Goal: Transaction & Acquisition: Purchase product/service

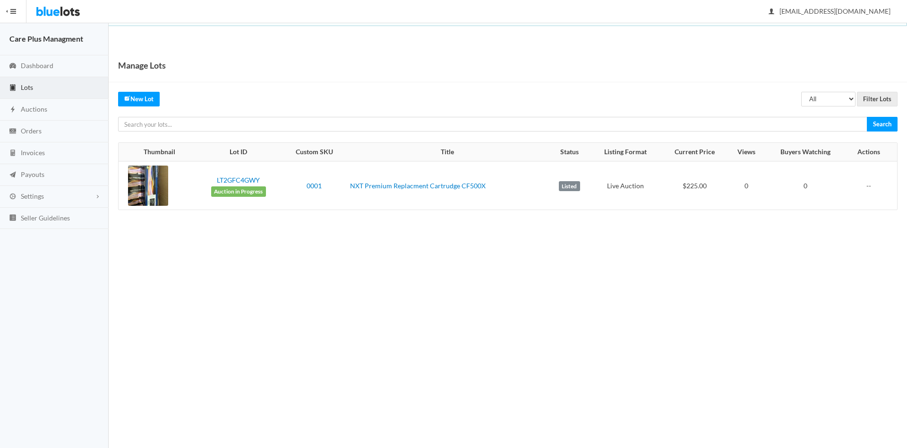
click at [567, 185] on label "Listed" at bounding box center [569, 186] width 21 height 10
click at [244, 191] on span "Auction in Progress" at bounding box center [238, 191] width 55 height 10
click at [868, 185] on td "--" at bounding box center [871, 185] width 51 height 48
click at [224, 177] on link "LT2GFC4GWY" at bounding box center [238, 180] width 43 height 8
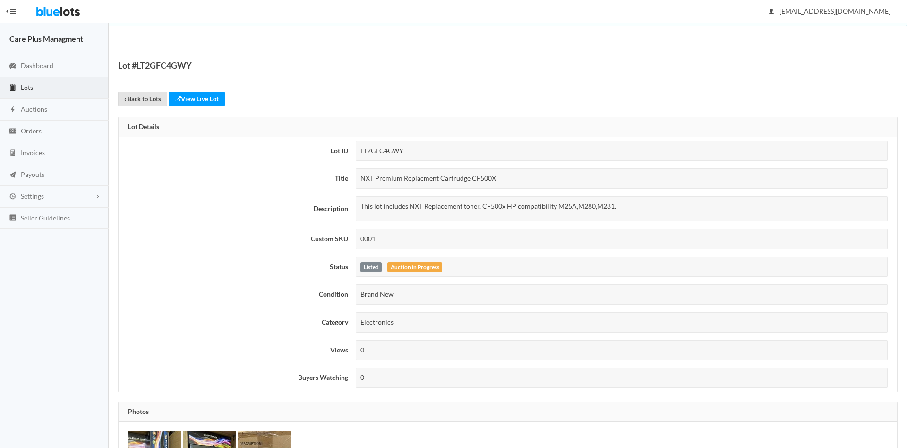
click at [139, 97] on link "‹ Back to Lots" at bounding box center [142, 99] width 49 height 15
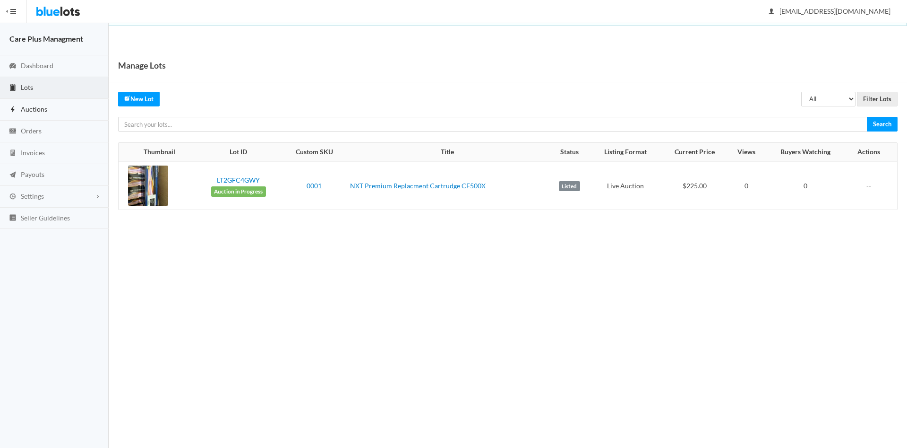
click at [45, 109] on span "Auctions" at bounding box center [34, 109] width 26 height 8
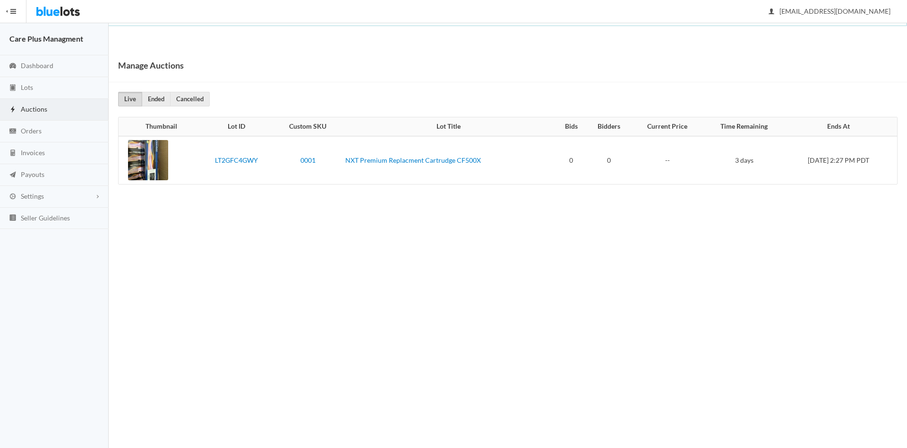
click at [556, 162] on td "0" at bounding box center [571, 160] width 30 height 48
click at [388, 163] on link "NXT Premium Replacment Cartrudge CF500X" at bounding box center [413, 160] width 136 height 8
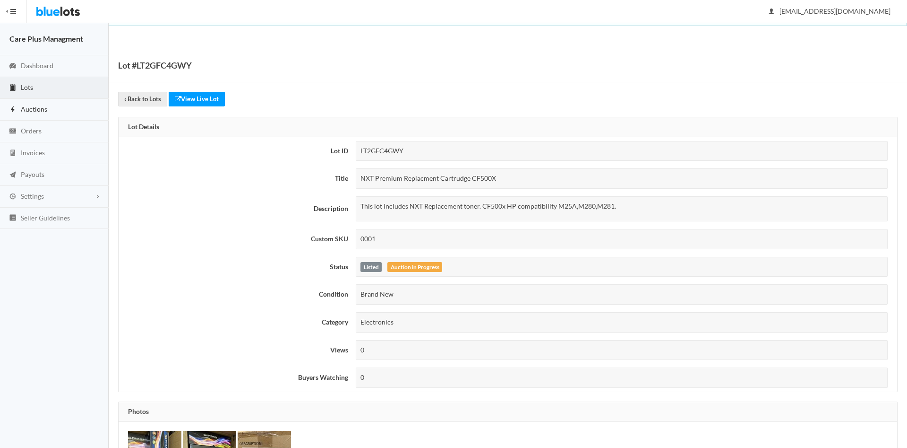
click at [42, 106] on span "Auctions" at bounding box center [34, 109] width 26 height 8
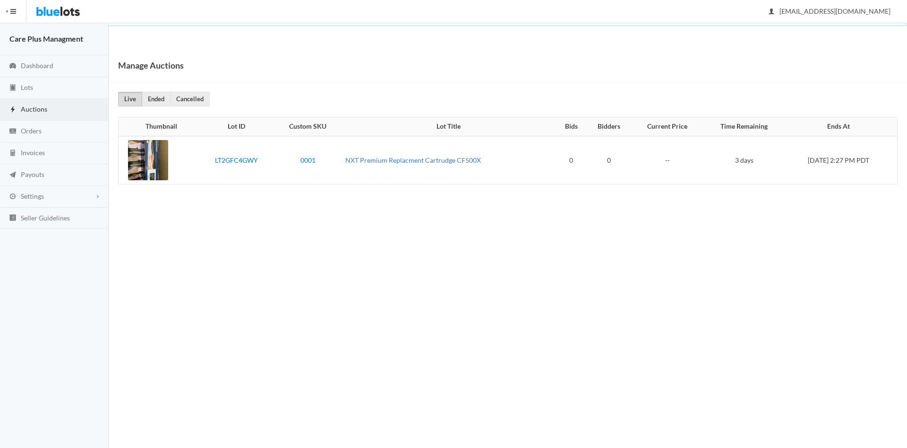
click at [376, 162] on link "NXT Premium Replacment Cartrudge CF500X" at bounding box center [413, 160] width 136 height 8
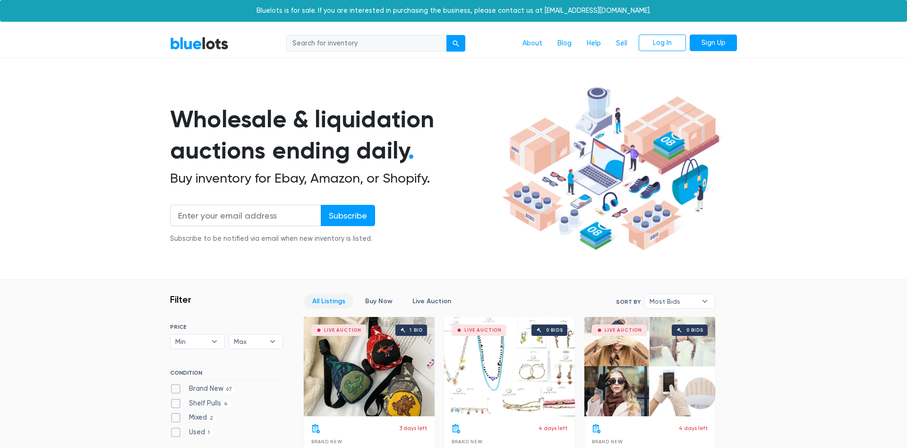
scroll to position [48, 0]
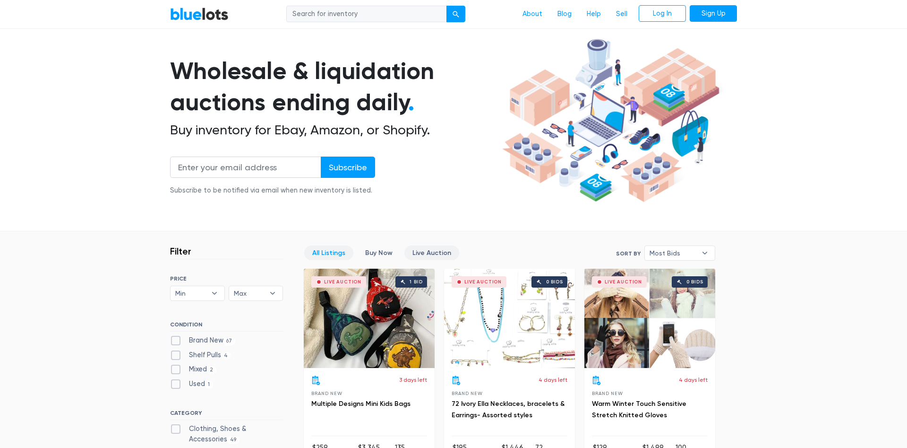
click at [423, 252] on link "Live Auction" at bounding box center [432, 252] width 55 height 15
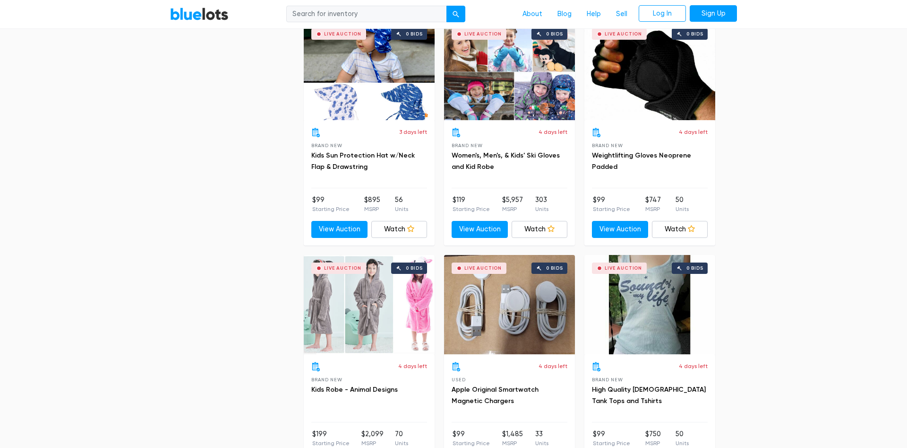
scroll to position [3532, 0]
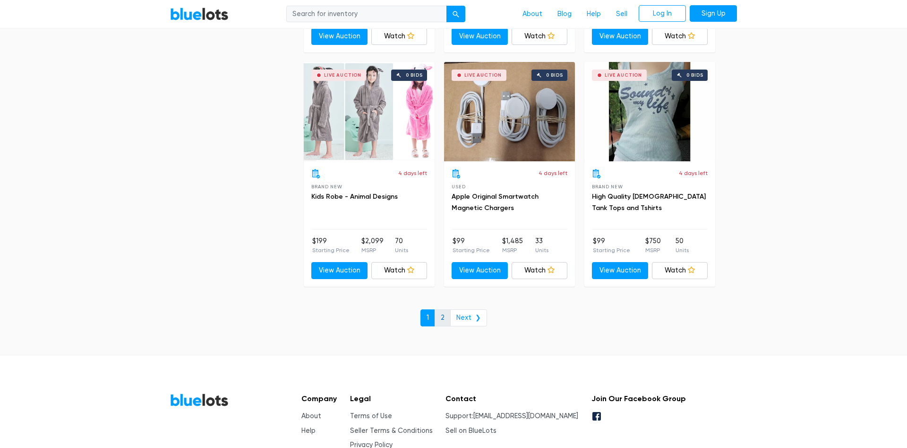
click at [448, 319] on link "2" at bounding box center [443, 317] width 16 height 17
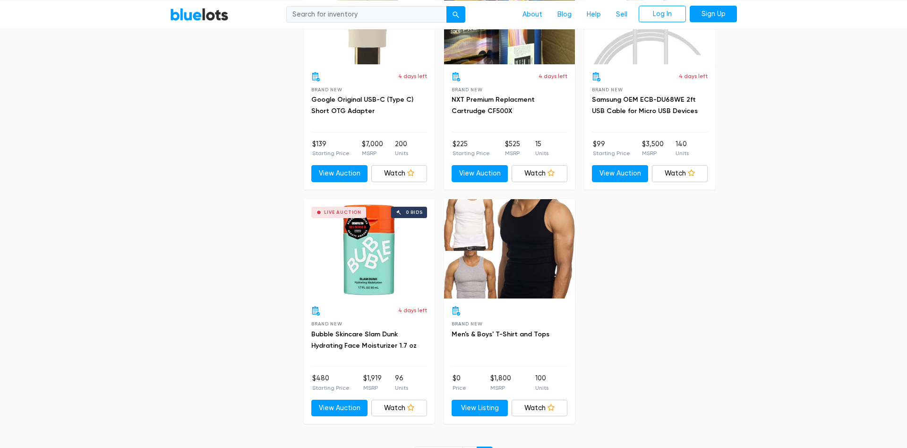
scroll to position [2025, 0]
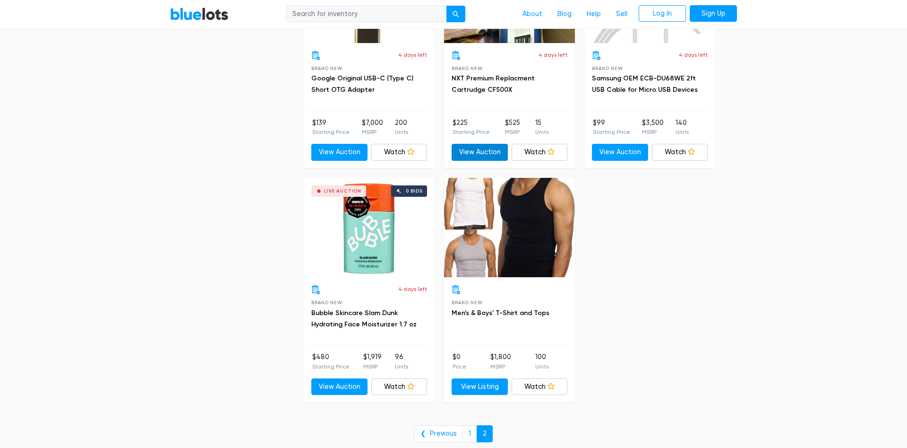
click at [493, 151] on link "View Auction" at bounding box center [480, 152] width 56 height 17
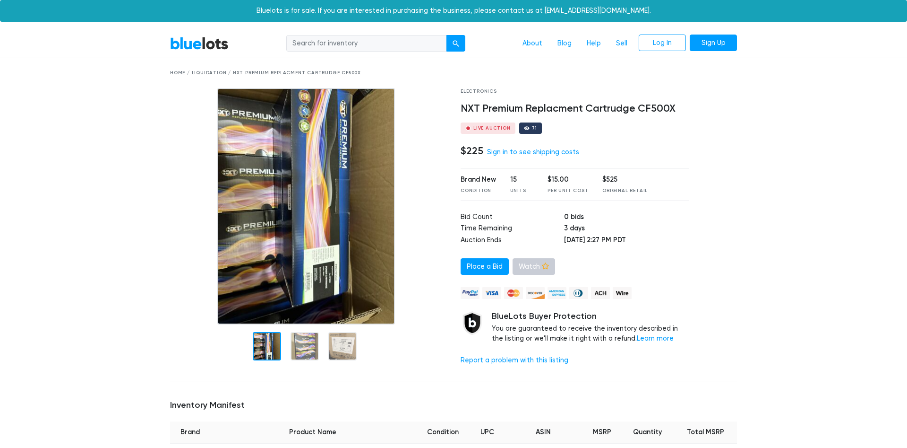
click at [534, 267] on link "Watch" at bounding box center [534, 266] width 43 height 17
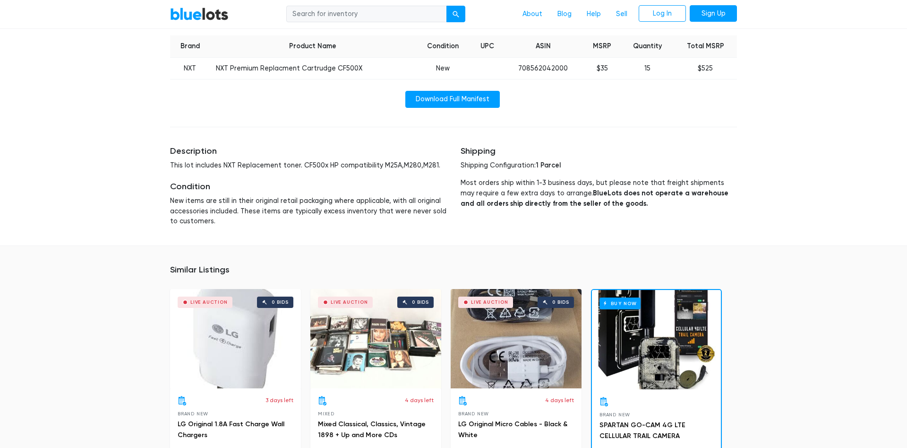
scroll to position [241, 0]
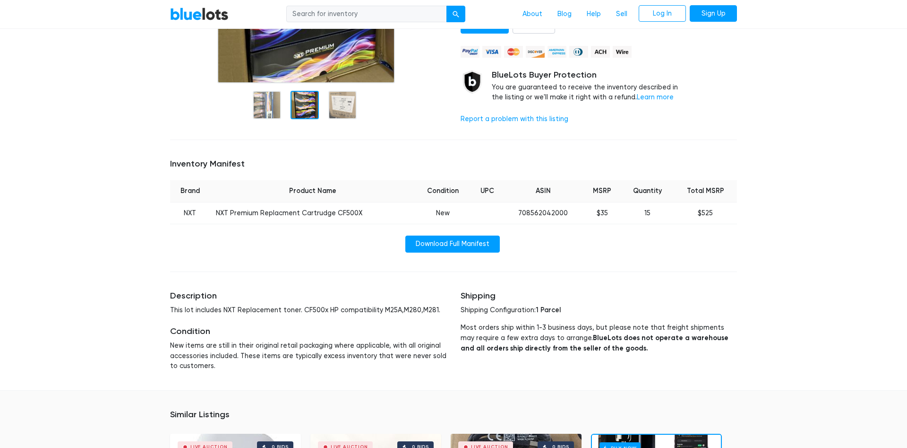
click at [304, 106] on div at bounding box center [305, 105] width 28 height 28
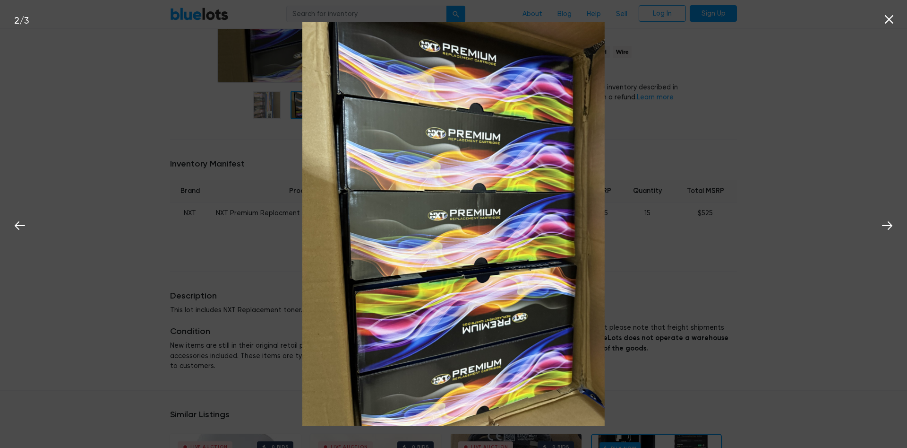
click at [896, 20] on icon at bounding box center [889, 19] width 14 height 14
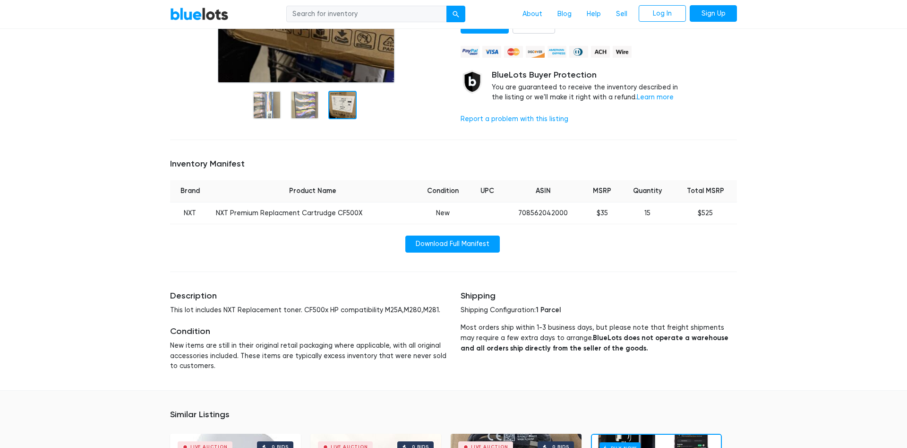
click at [340, 112] on div at bounding box center [342, 105] width 28 height 28
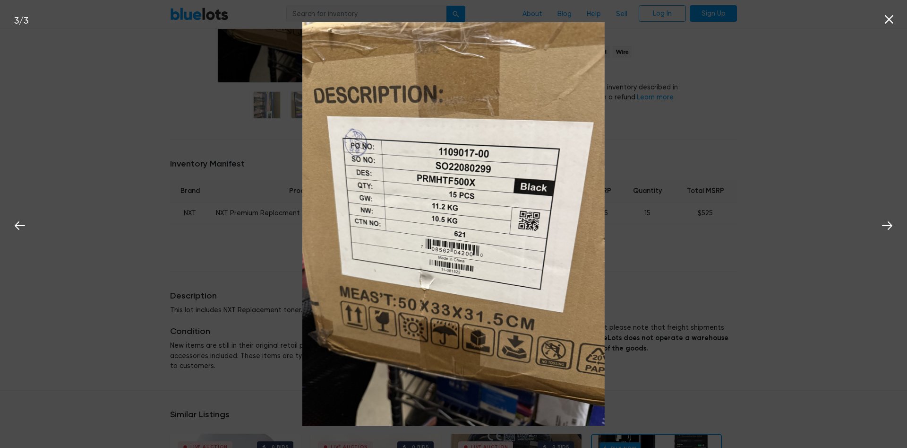
click at [888, 20] on icon at bounding box center [889, 19] width 14 height 14
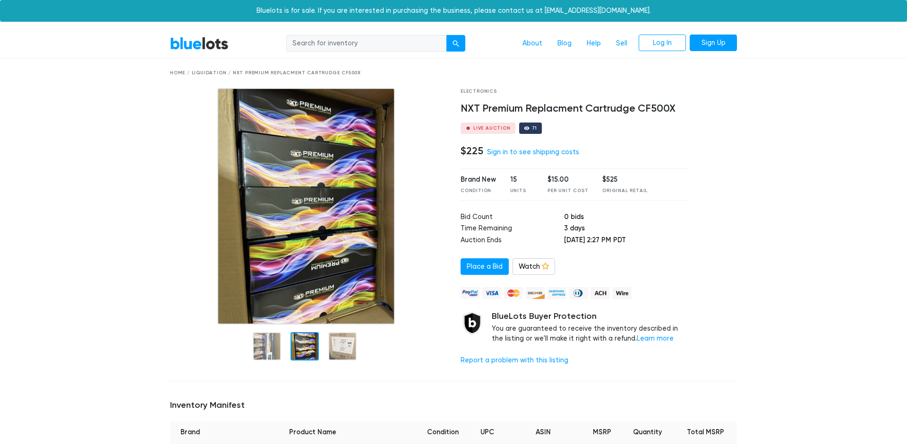
click at [201, 46] on link "BlueLots" at bounding box center [199, 43] width 59 height 14
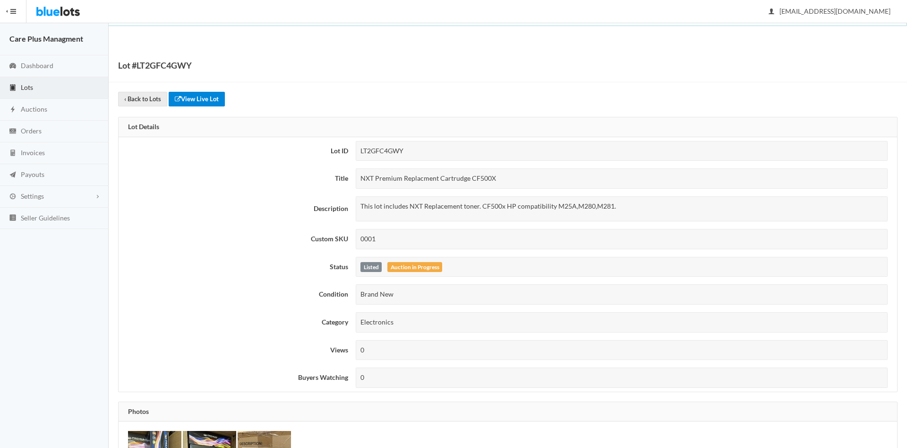
click at [192, 99] on link "View Live Lot" at bounding box center [197, 99] width 56 height 15
click at [40, 81] on link "Lots" at bounding box center [54, 88] width 109 height 22
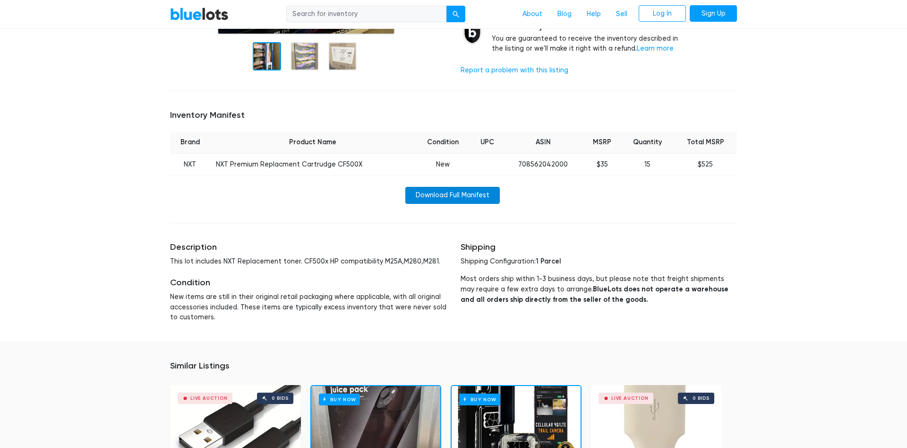
scroll to position [0, 0]
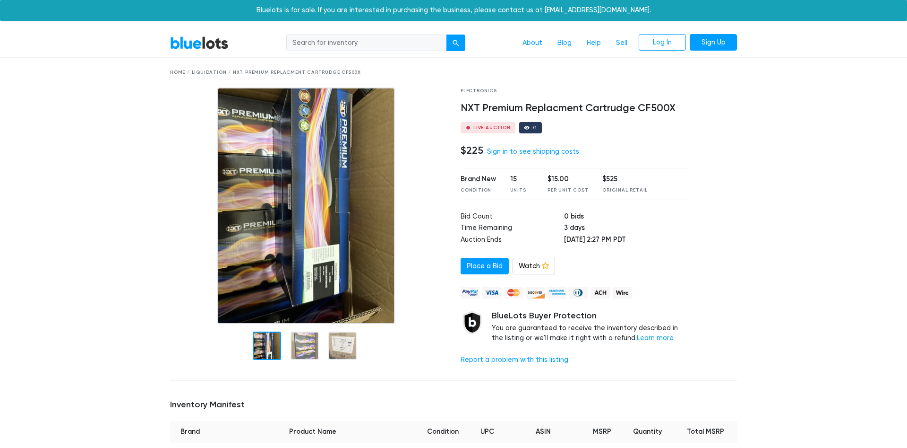
click at [527, 129] on div at bounding box center [527, 128] width 6 height 6
